Goal: Information Seeking & Learning: Learn about a topic

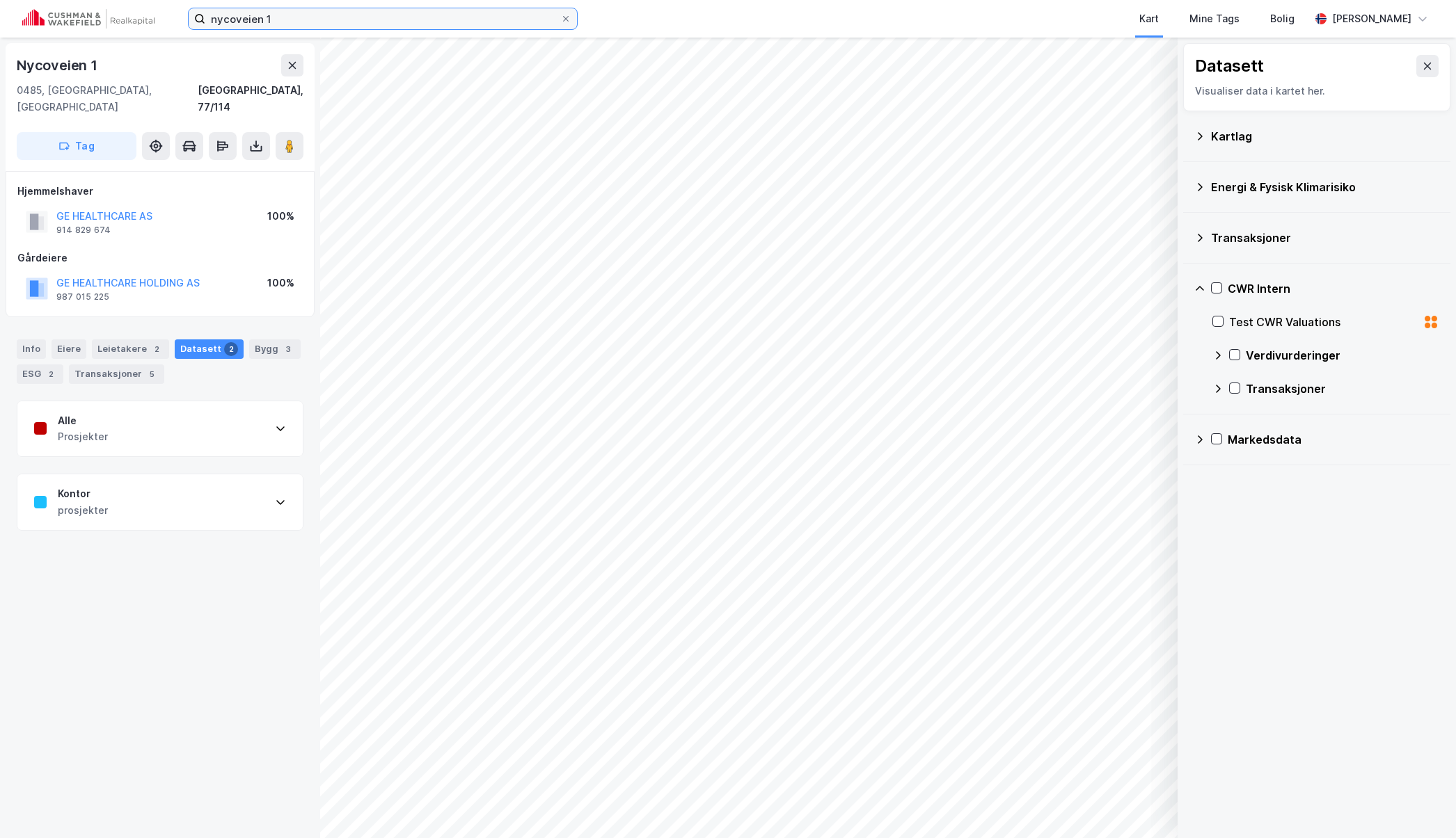
drag, startPoint x: 295, startPoint y: 20, endPoint x: 179, endPoint y: 22, distance: 116.0
click at [179, 22] on div "nycoveien 1 Kart Mine Tags Bolig [PERSON_NAME]" at bounding box center [728, 18] width 1456 height 38
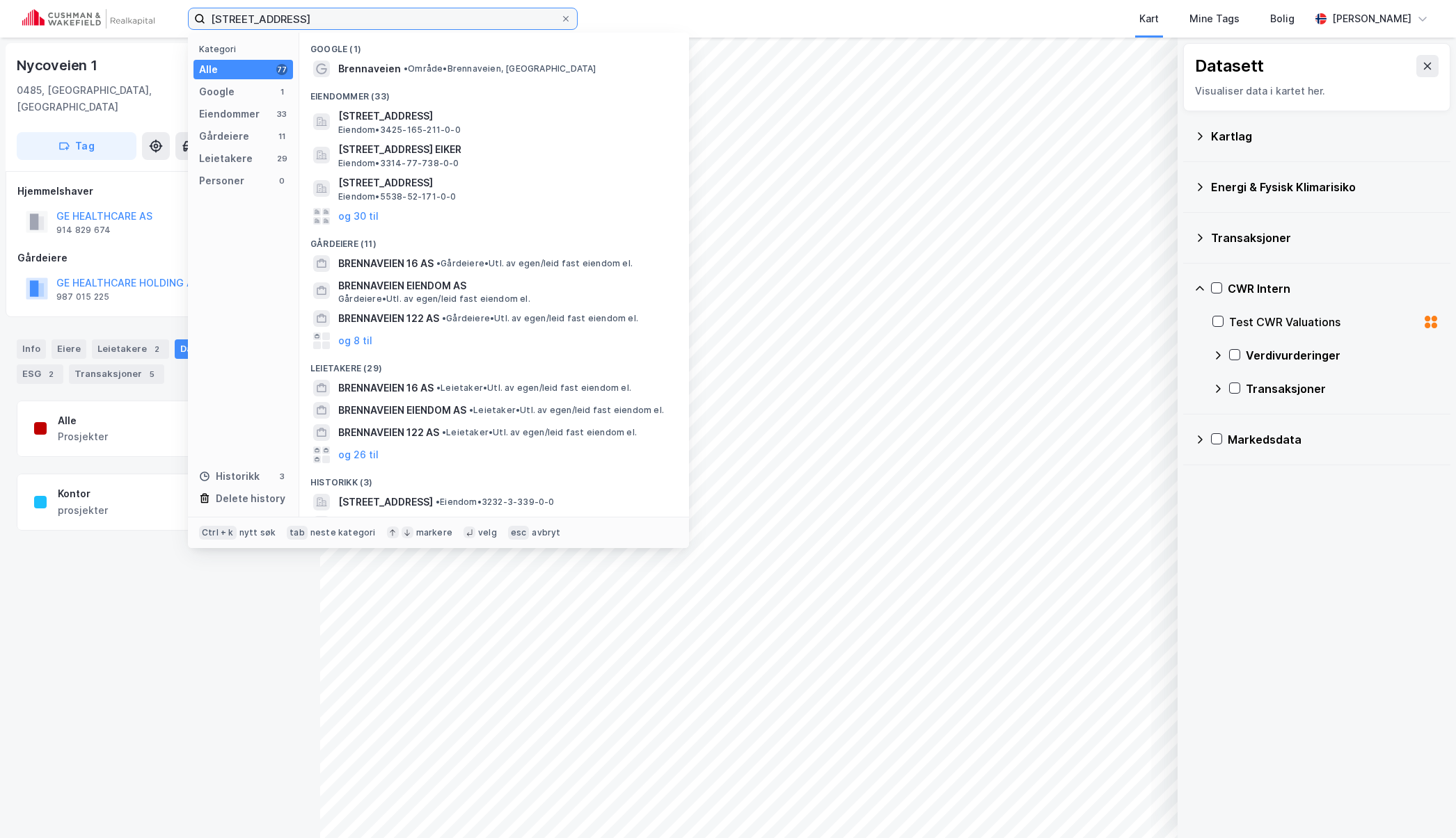
type input "[STREET_ADDRESS]"
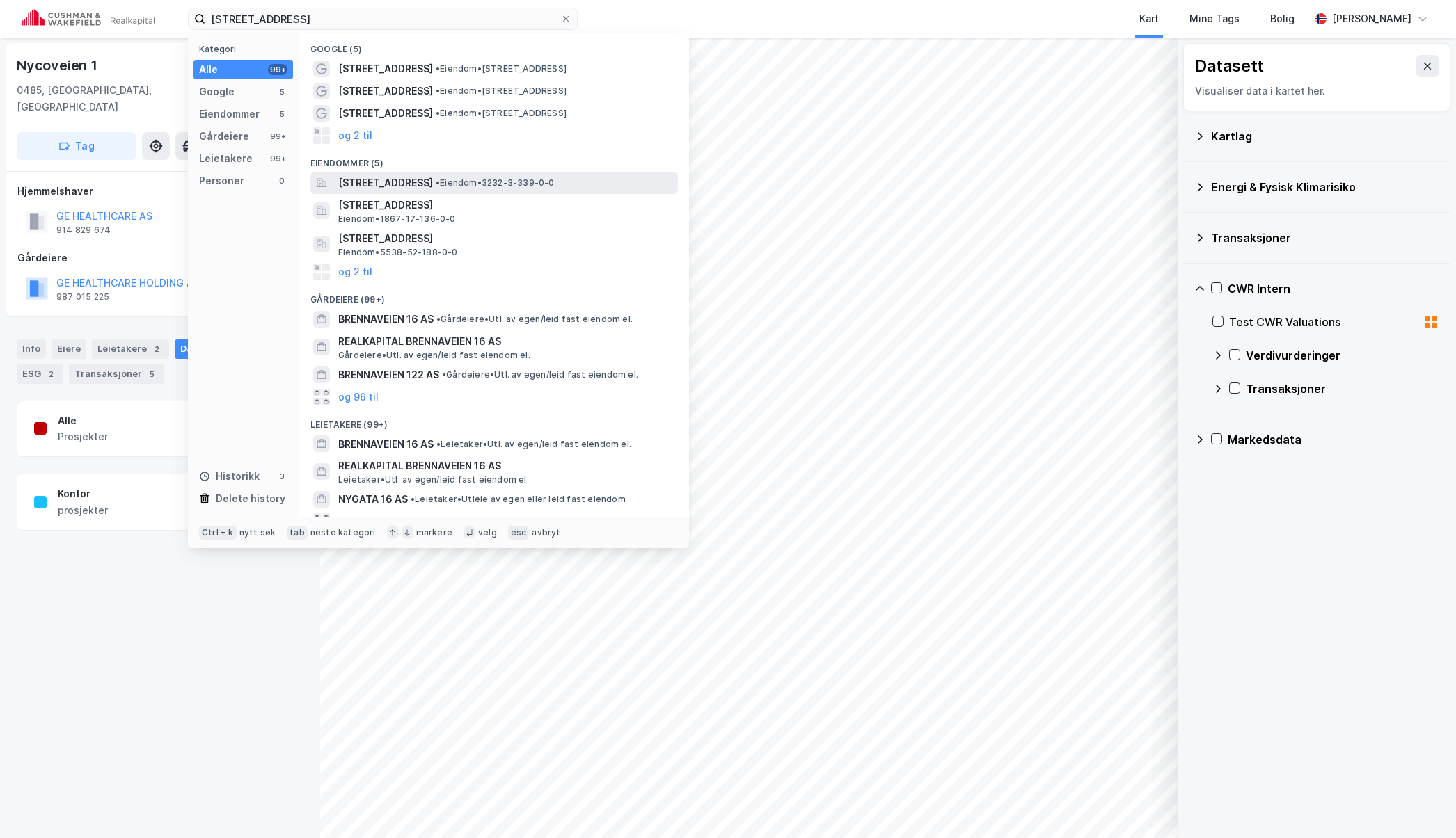
click at [433, 181] on span "[STREET_ADDRESS]" at bounding box center [386, 182] width 94 height 17
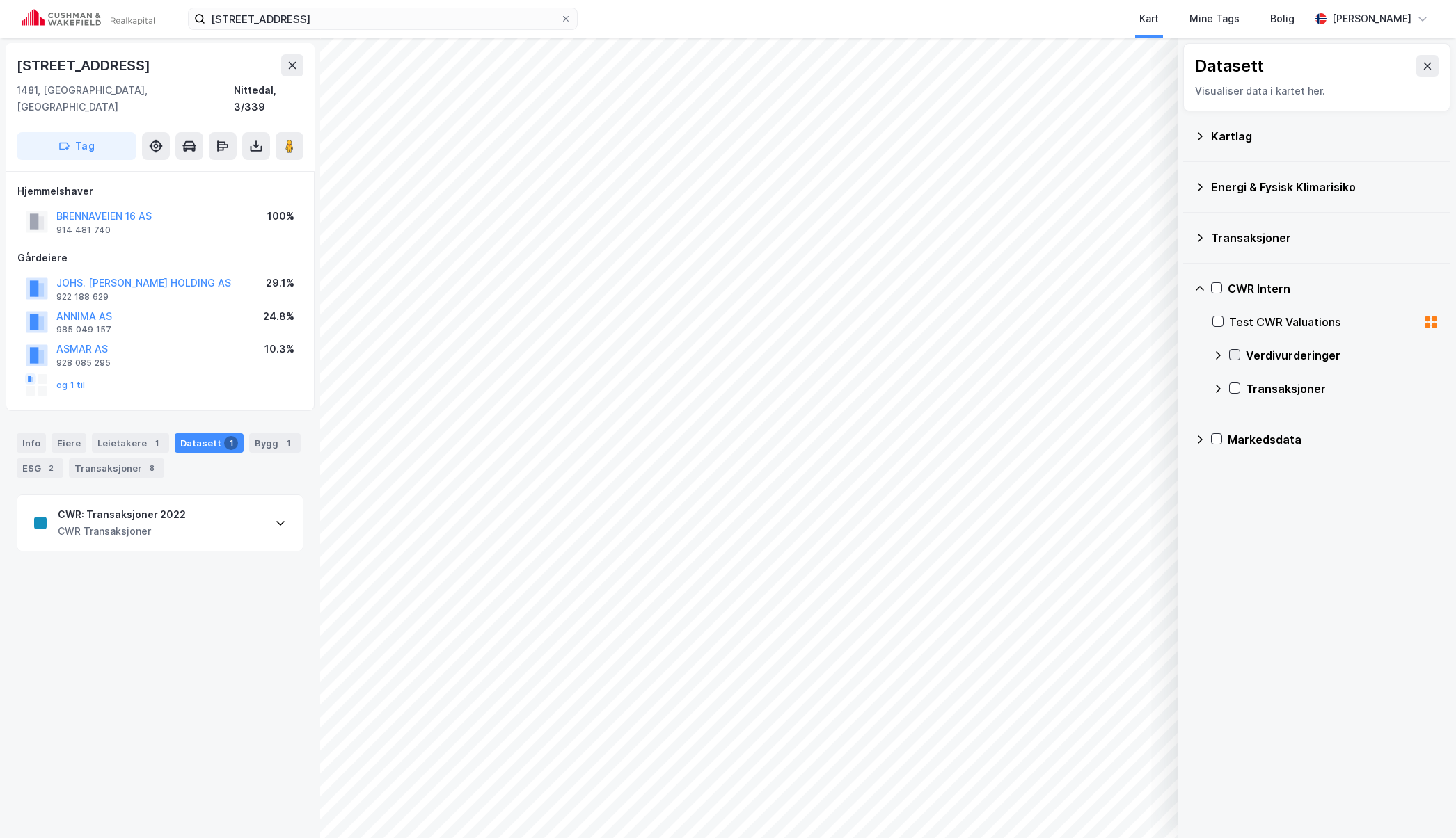
click at [1238, 355] on icon at bounding box center [1234, 355] width 10 height 10
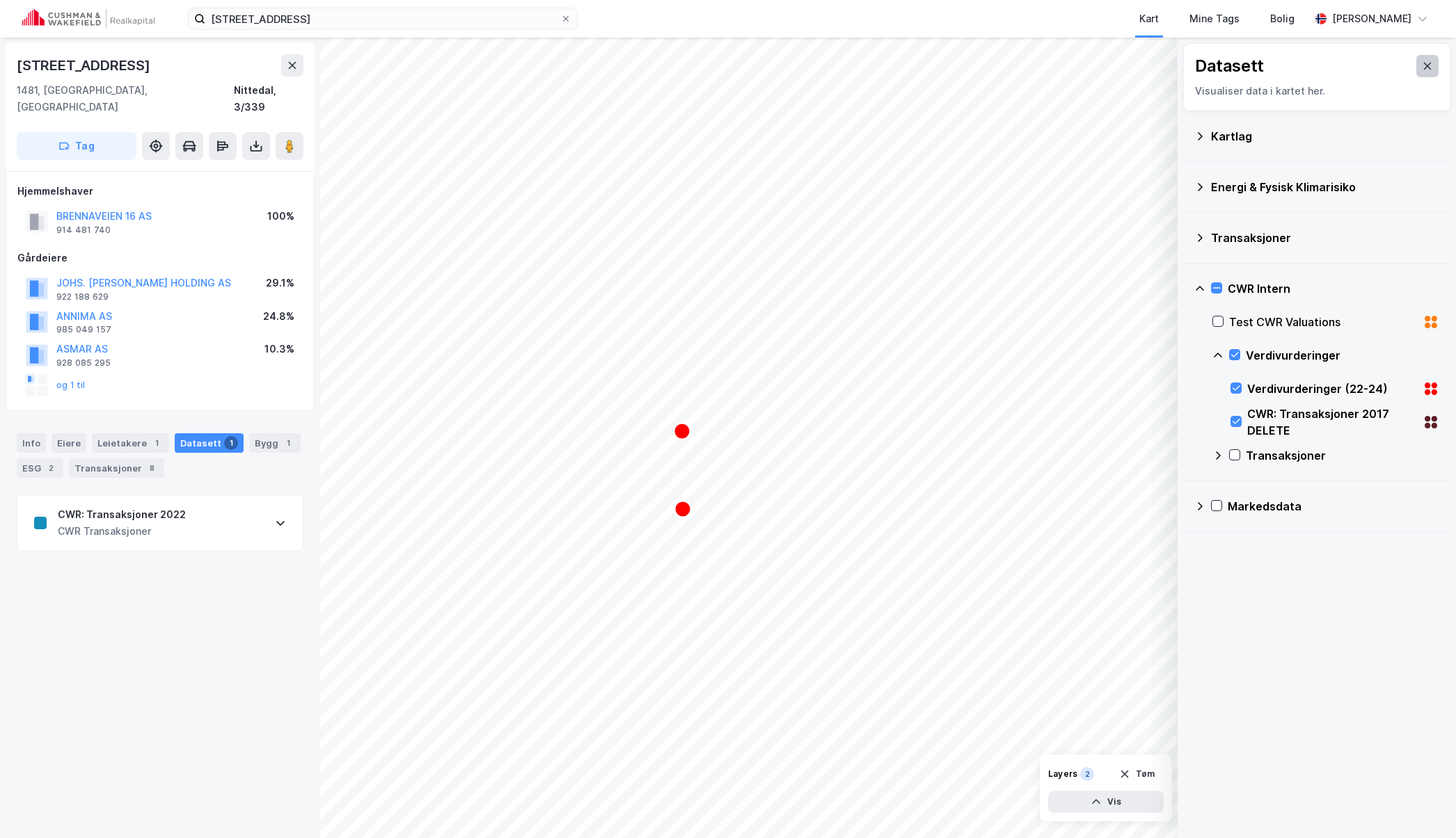
click at [1377, 68] on button at bounding box center [1428, 66] width 22 height 22
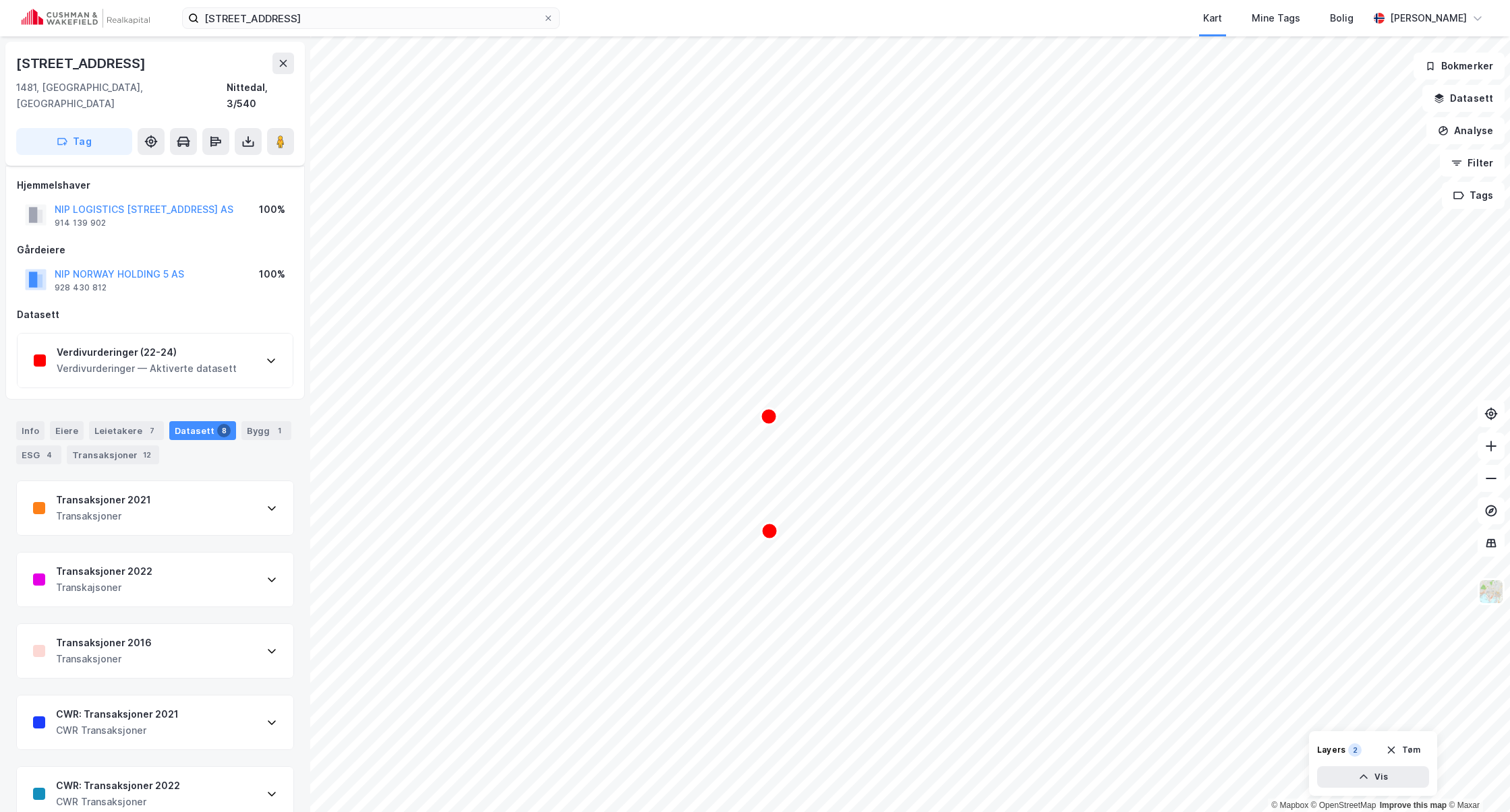
scroll to position [135, 0]
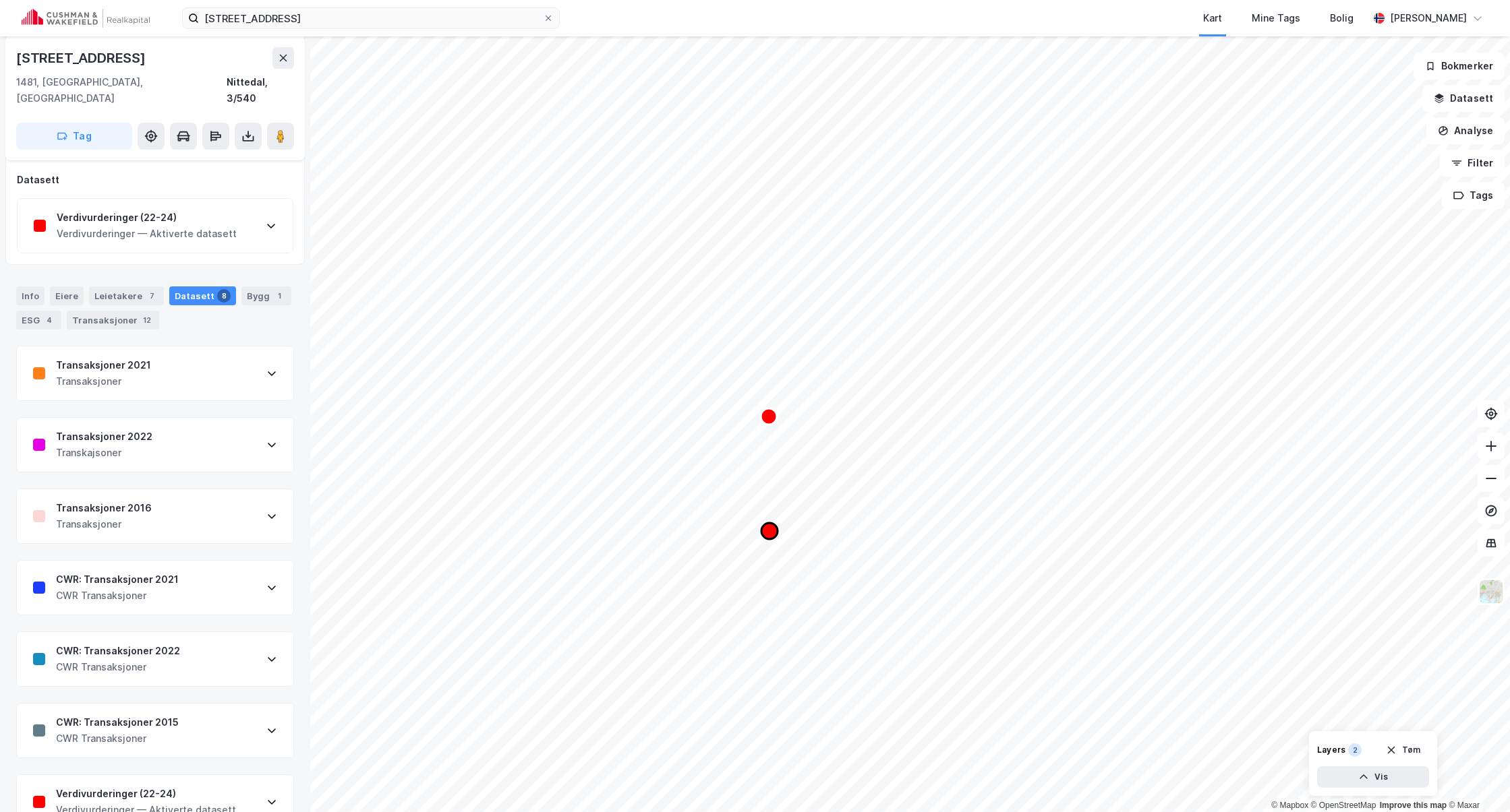
click at [768, 532] on icon "Map marker" at bounding box center [769, 531] width 16 height 16
click at [771, 530] on icon "Map marker" at bounding box center [769, 531] width 16 height 16
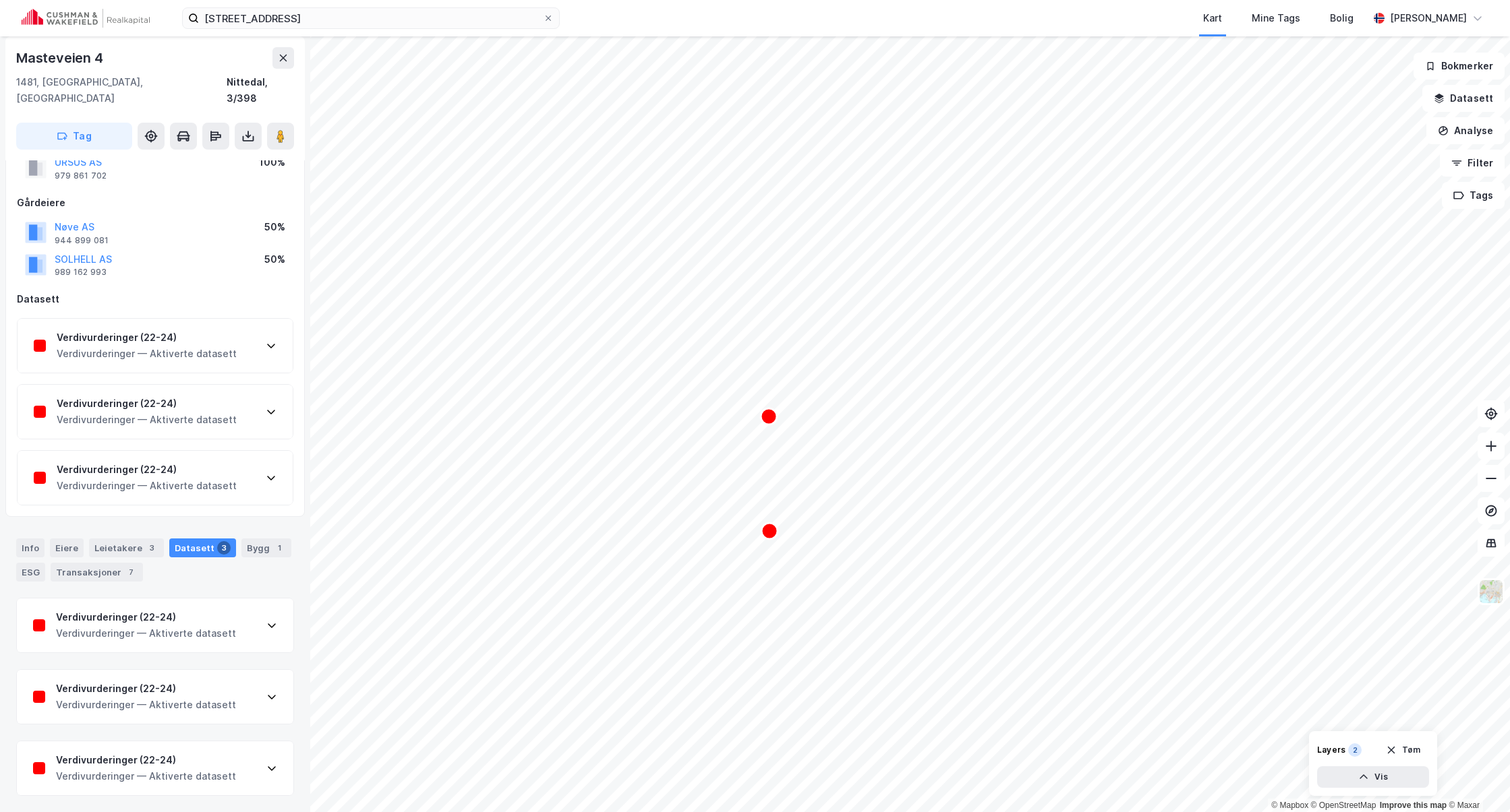
scroll to position [31, 0]
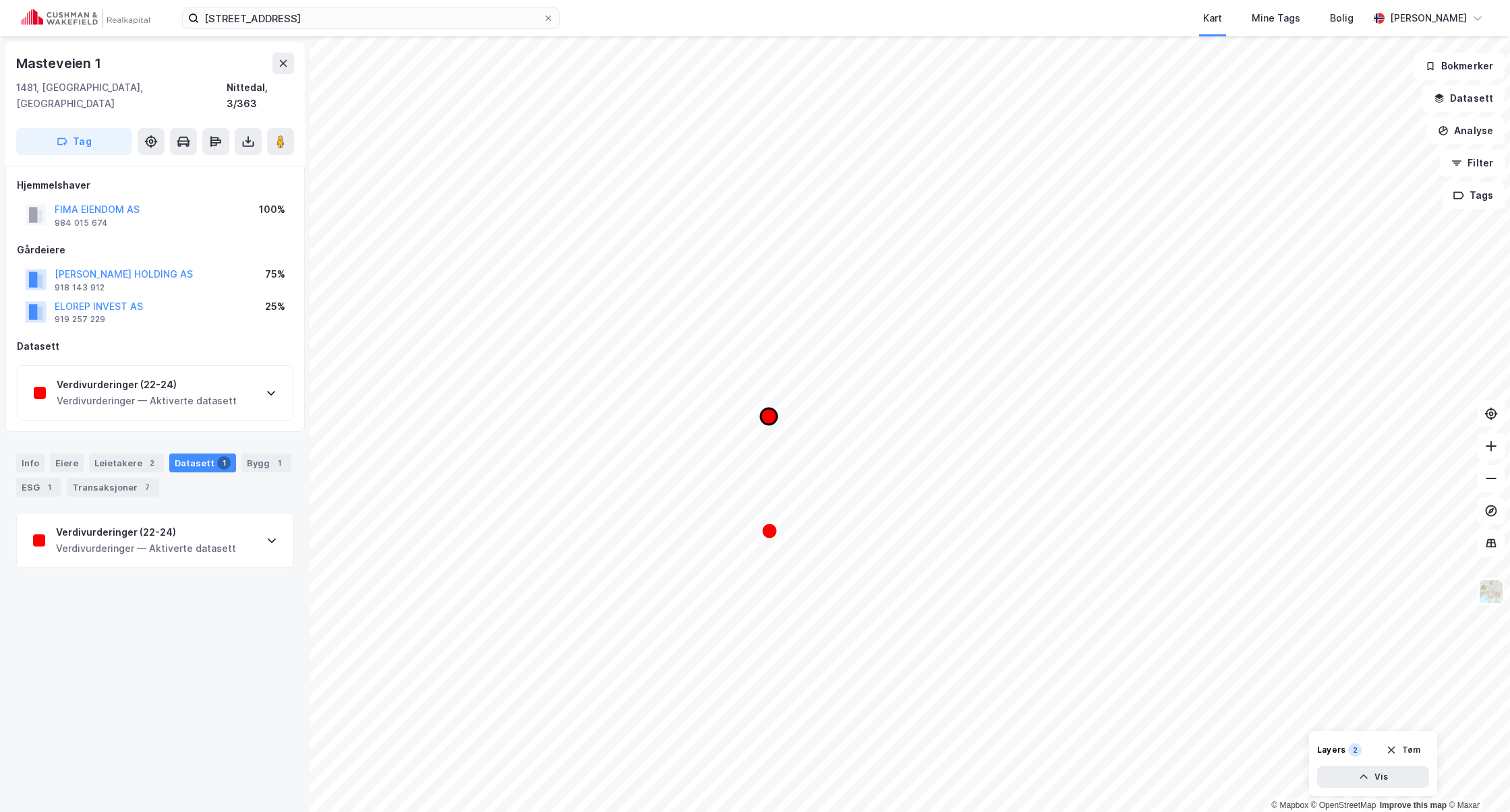
click at [770, 413] on icon "Map marker" at bounding box center [768, 416] width 16 height 16
